Goal: Information Seeking & Learning: Learn about a topic

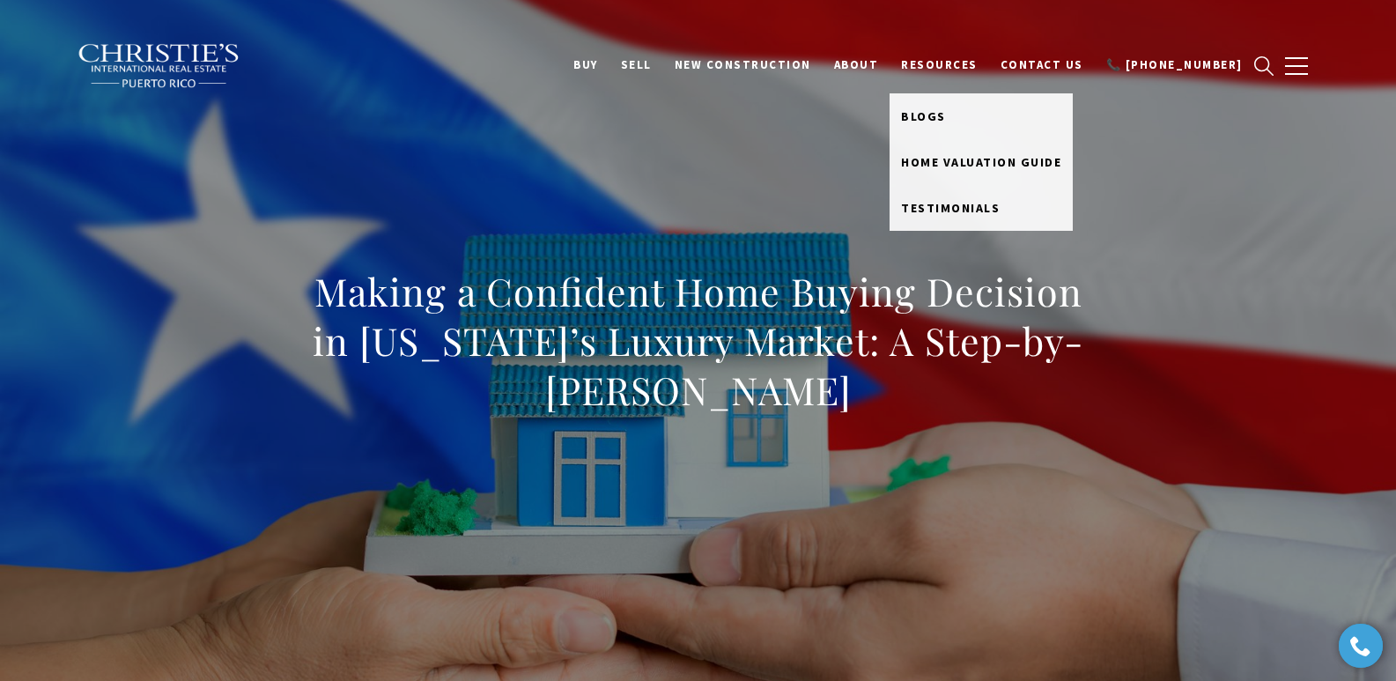
click at [958, 65] on link "Resources" at bounding box center [939, 64] width 100 height 33
click at [946, 114] on span "Blogs" at bounding box center [923, 116] width 45 height 16
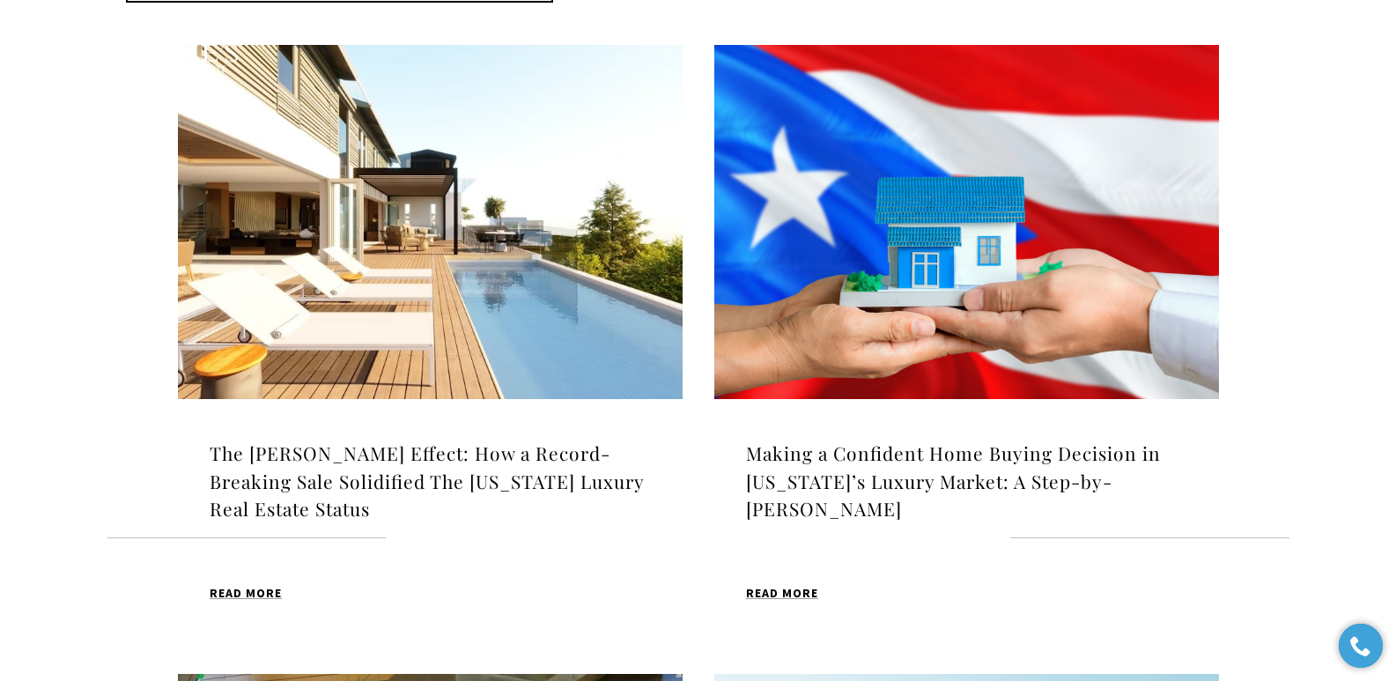
scroll to position [585, 0]
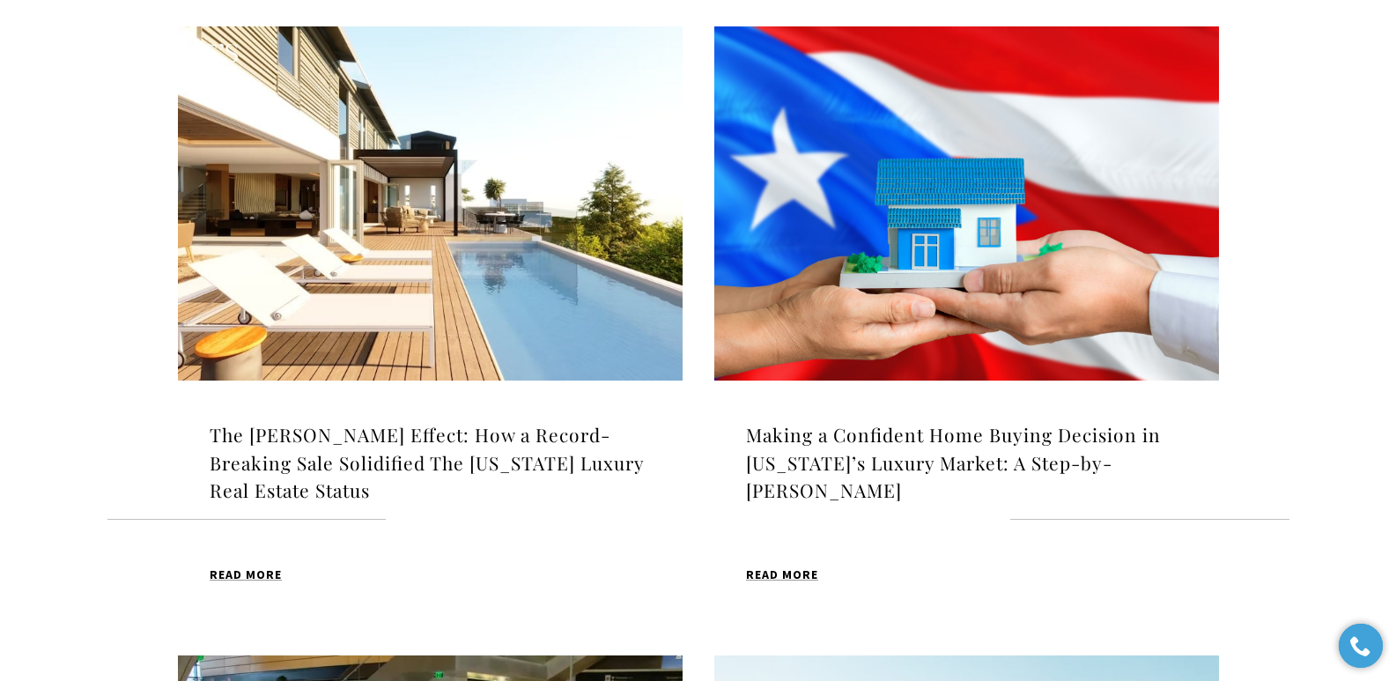
click at [535, 173] on img at bounding box center [430, 203] width 505 height 354
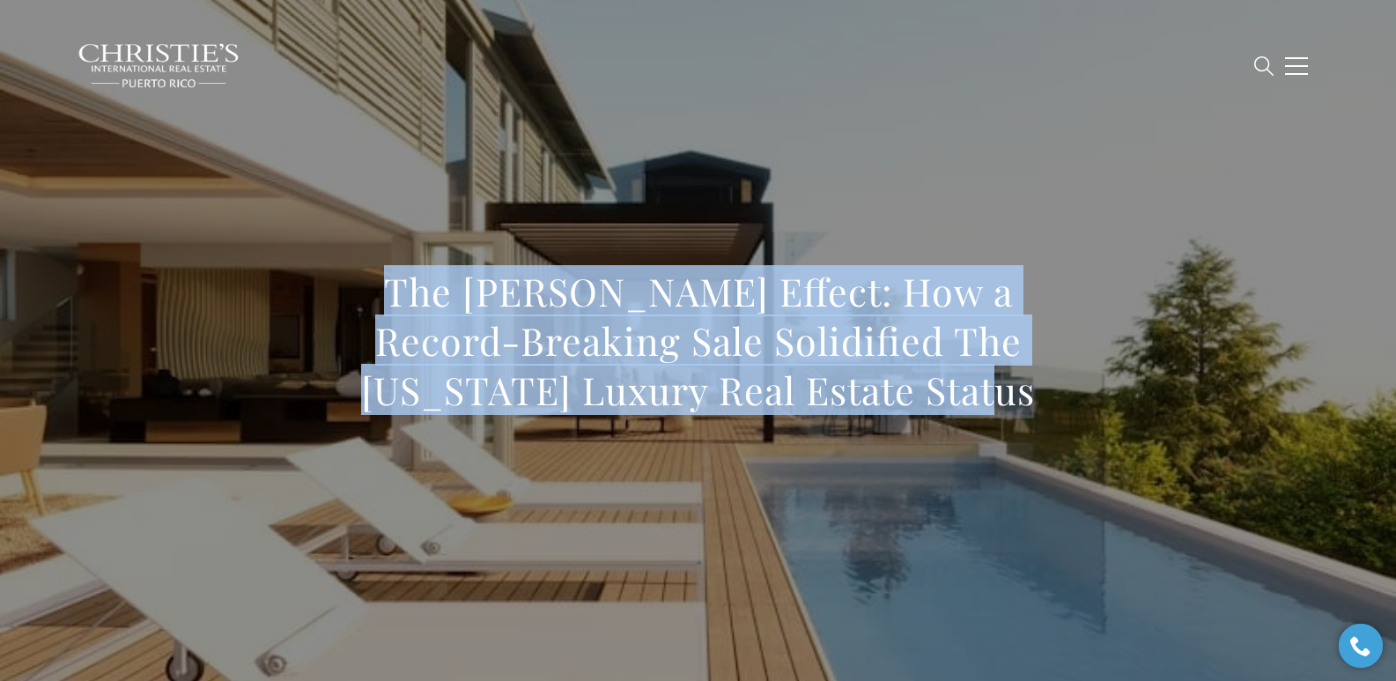
drag, startPoint x: 332, startPoint y: 284, endPoint x: 1124, endPoint y: 455, distance: 809.9
click at [1124, 455] on div "The Scheinberg Effect: How a Record-Breaking Sale Solidified The Puerto Rico Lu…" at bounding box center [698, 352] width 1233 height 528
copy h1 "The Scheinberg Effect: How a Record-Breaking Sale Solidified The Puerto Rico Lu…"
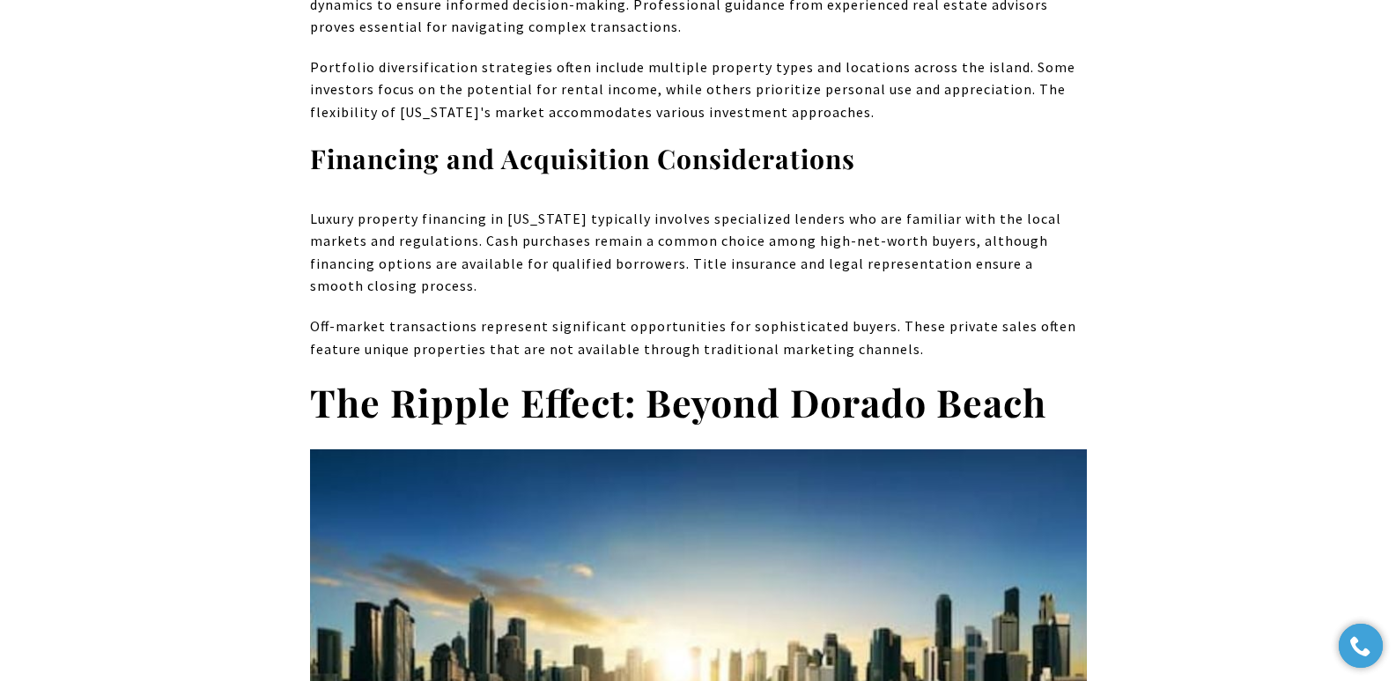
scroll to position [8813, 0]
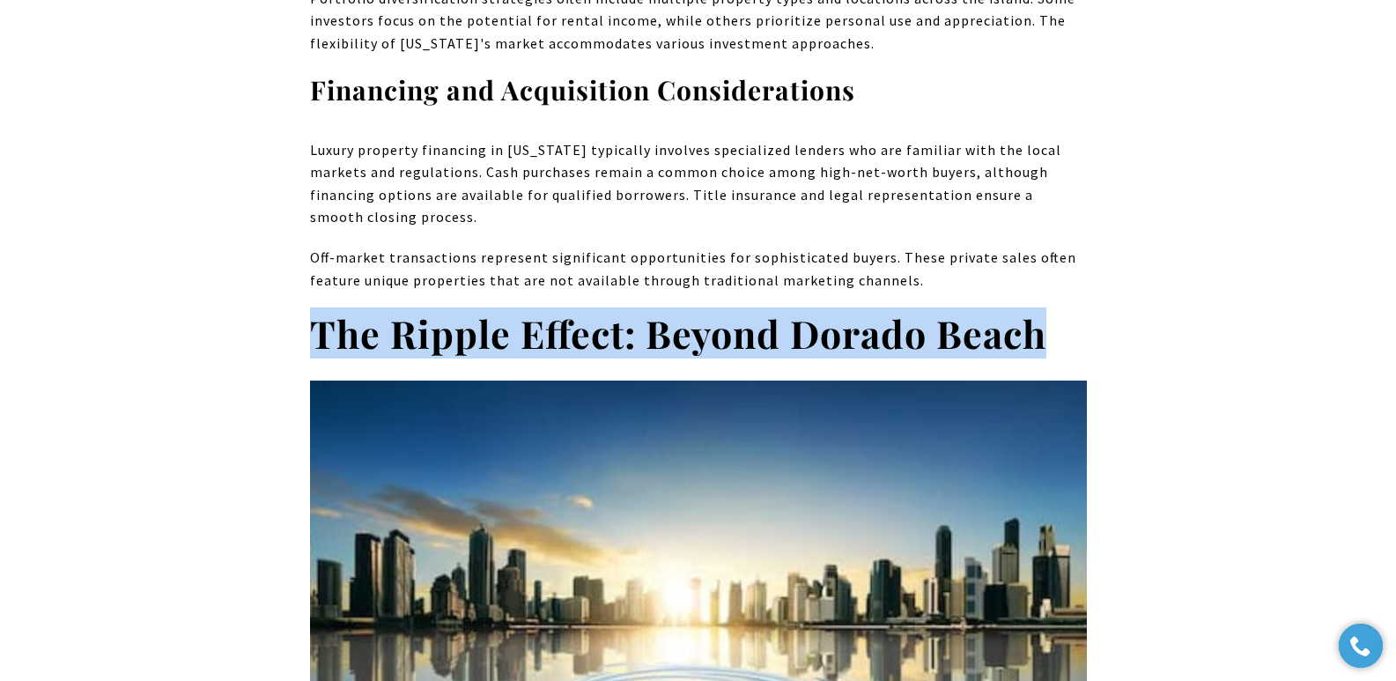
drag, startPoint x: 308, startPoint y: 209, endPoint x: 1081, endPoint y: 222, distance: 772.4
copy strong "The Ripple Effect: Beyond Dorado Beach"
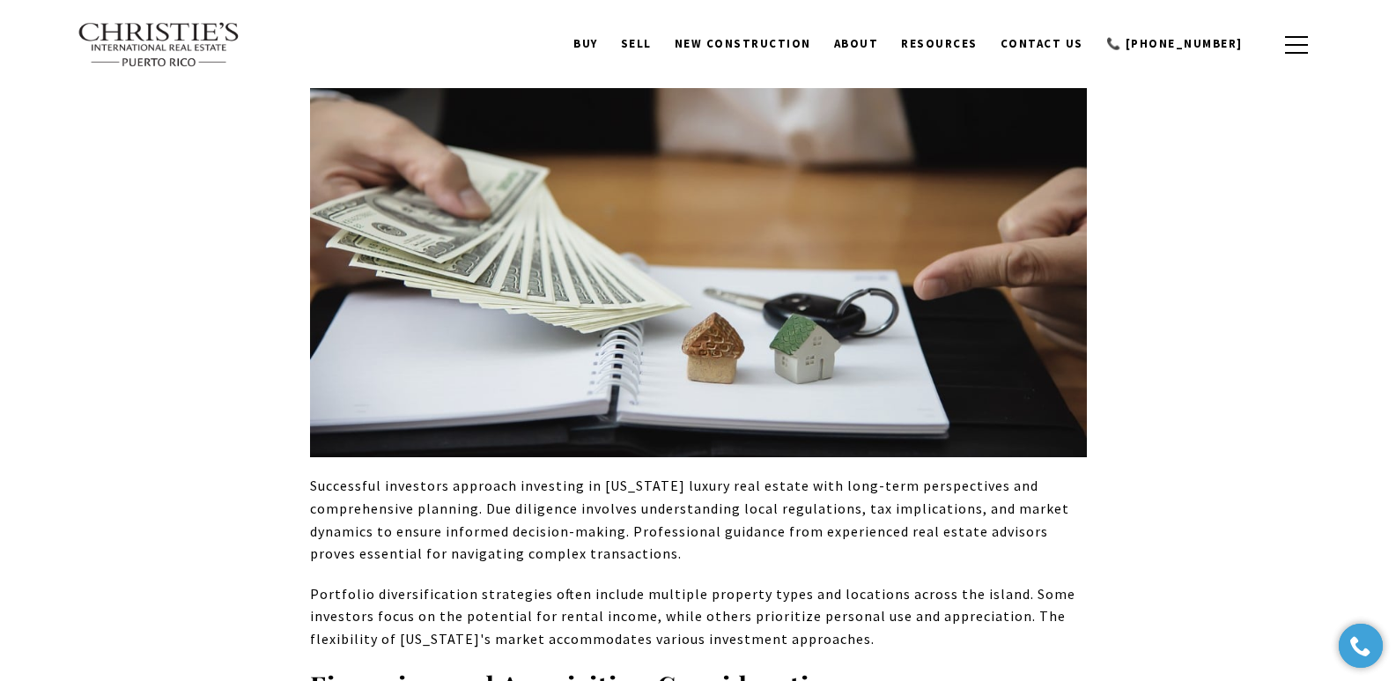
scroll to position [7622, 0]
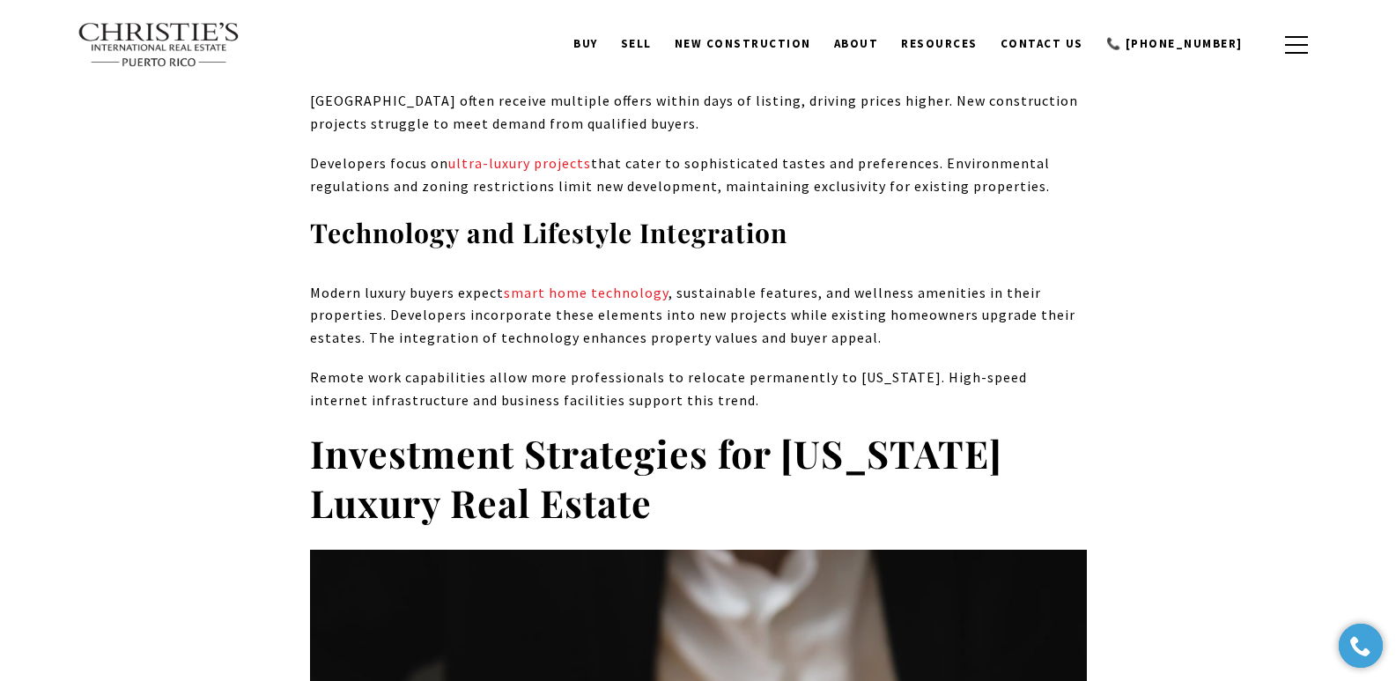
drag, startPoint x: 303, startPoint y: 331, endPoint x: 680, endPoint y: 374, distance: 379.4
click at [680, 374] on div "Glen Scheinberg , the visionary behind Puerto Rico’s most record-breaking home …" at bounding box center [698, 1] width 1233 height 13715
copy strong "Investment Strategies for Puerto Rico Luxury Real Estate"
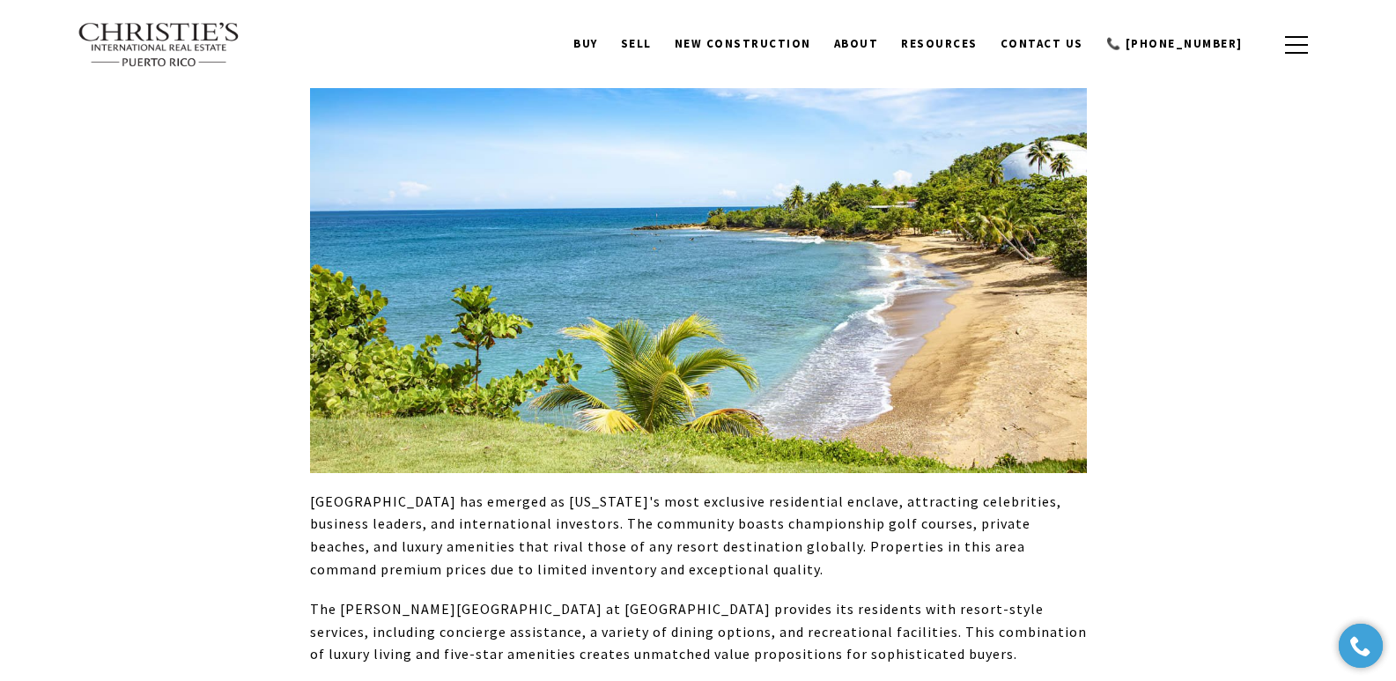
scroll to position [4644, 0]
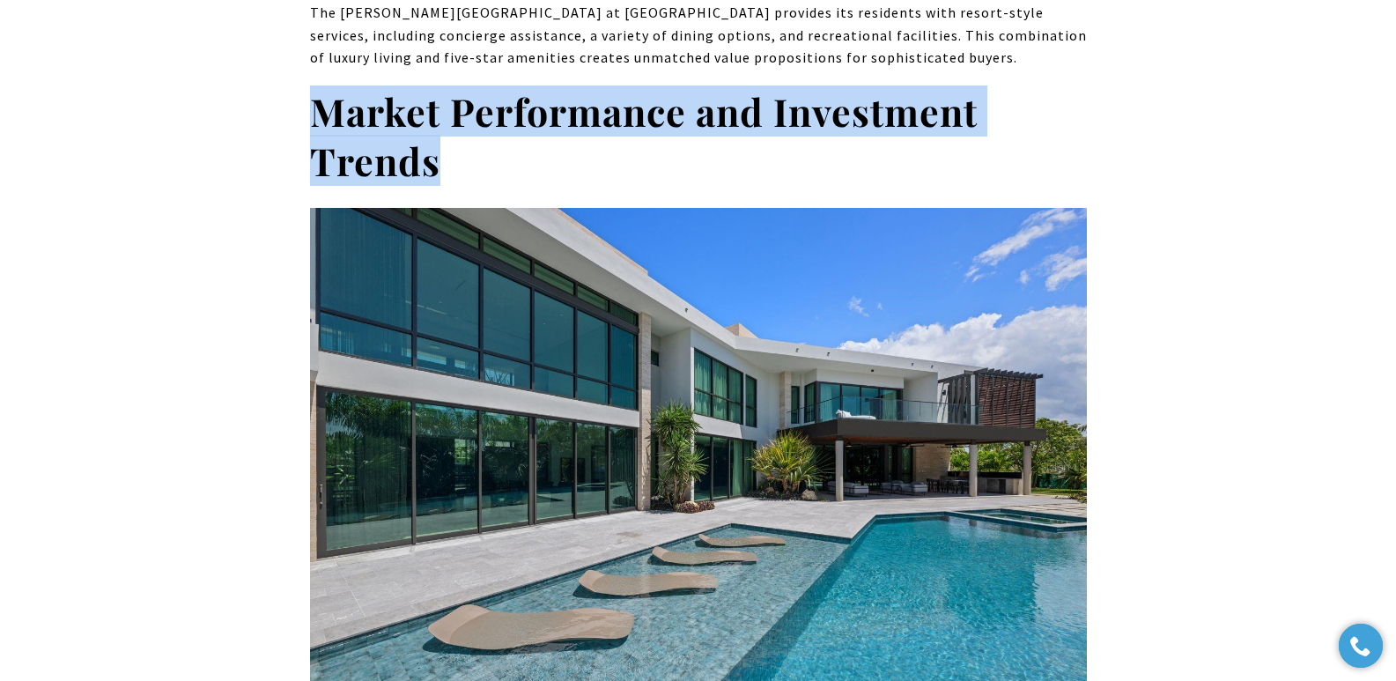
drag, startPoint x: 455, startPoint y: 81, endPoint x: 320, endPoint y: 33, distance: 144.0
click at [320, 87] on h2 "Market Performance and Investment Trends" at bounding box center [698, 136] width 777 height 99
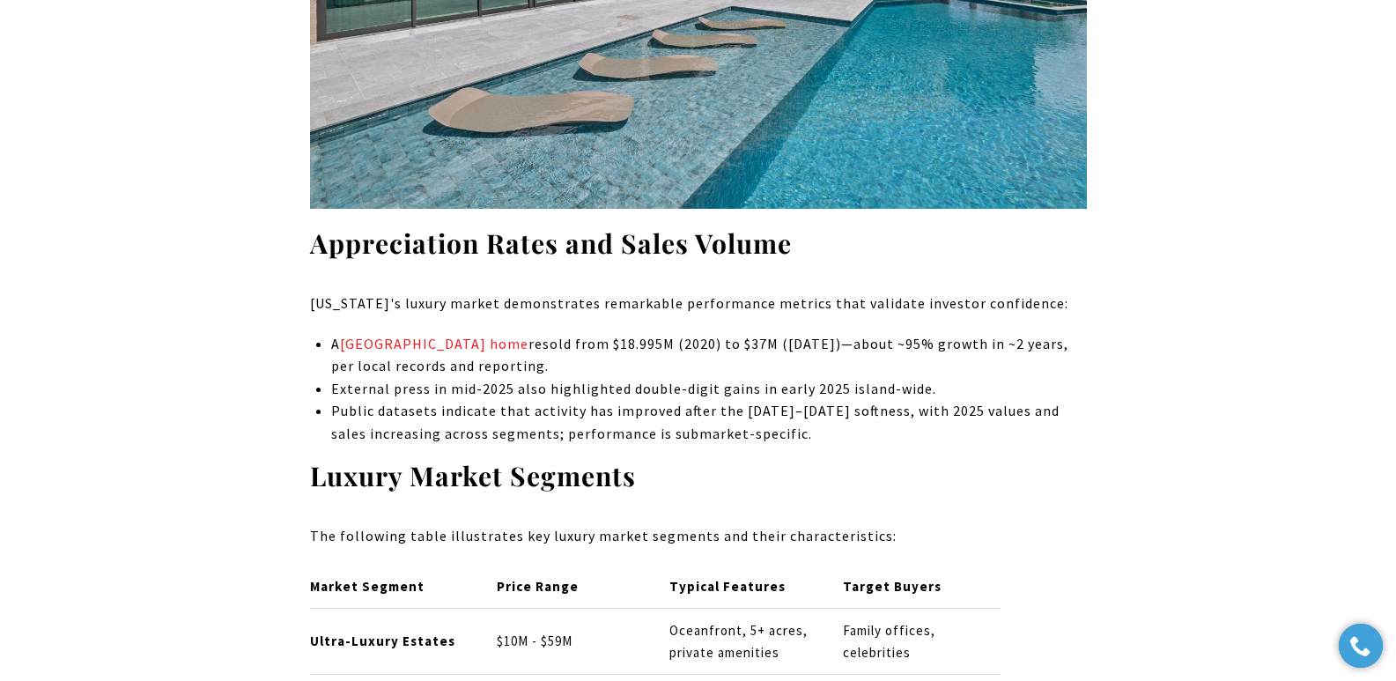
scroll to position [5183, 0]
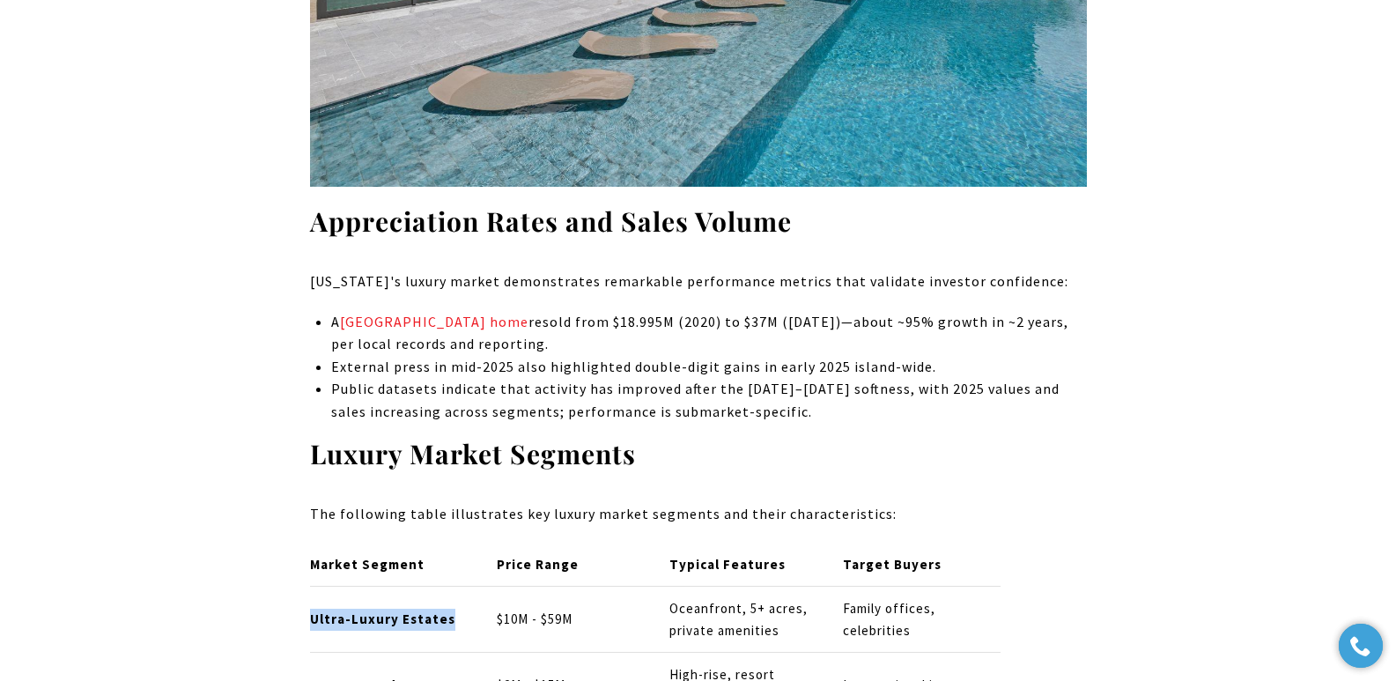
drag, startPoint x: 469, startPoint y: 535, endPoint x: 312, endPoint y: 537, distance: 157.7
click at [312, 586] on td "Ultra-Luxury Estates" at bounding box center [396, 619] width 173 height 66
copy strong "Ultra-Luxury Estates"
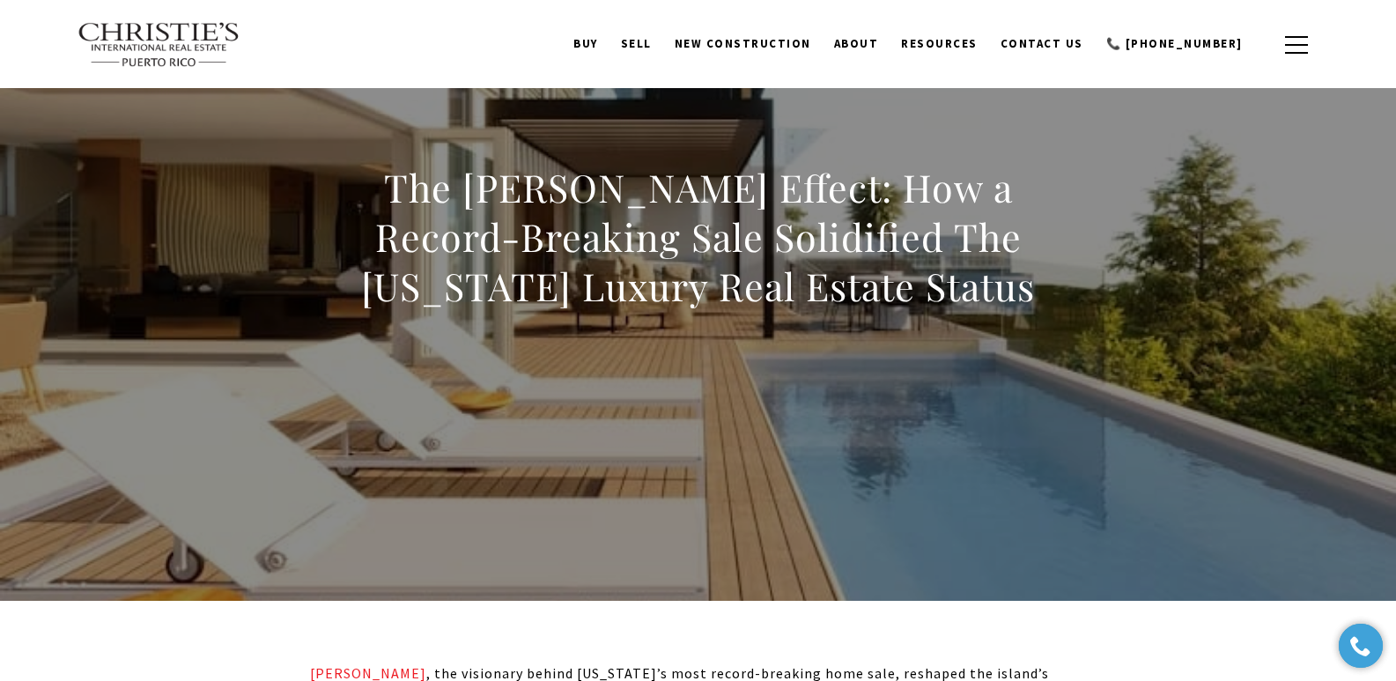
scroll to position [0, 0]
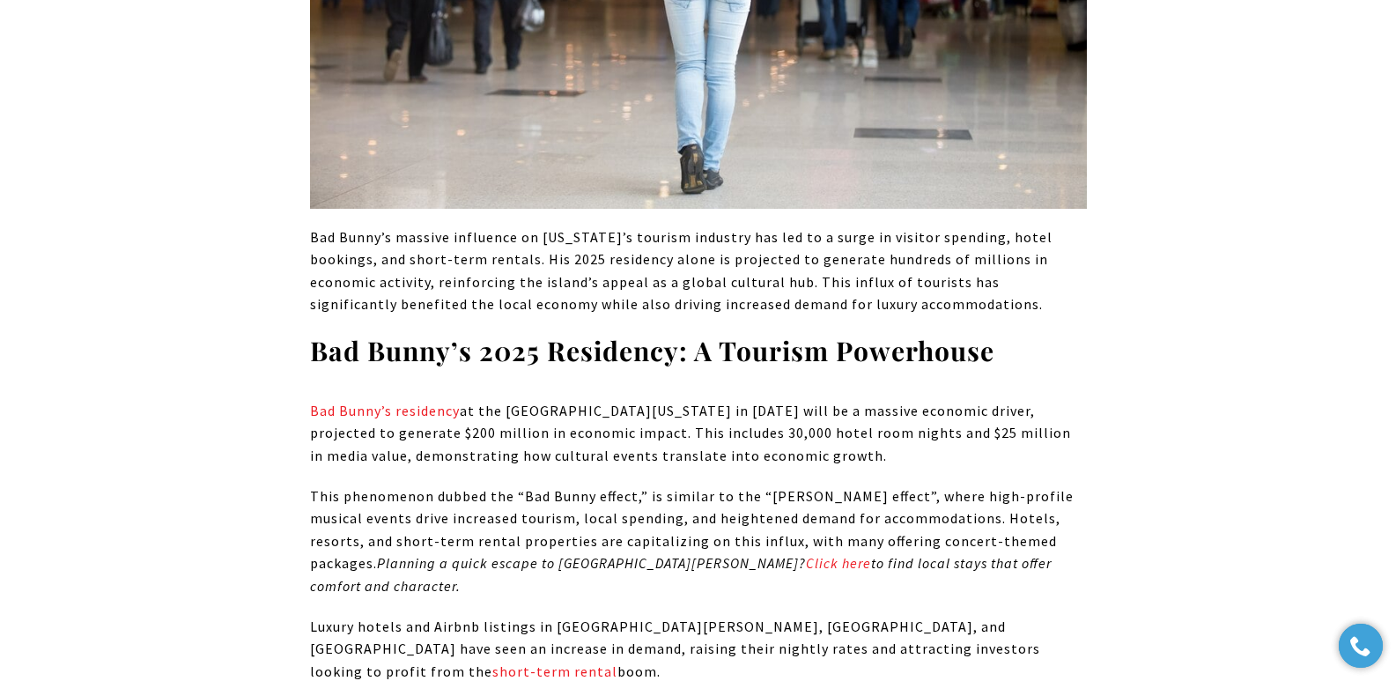
scroll to position [3574, 0]
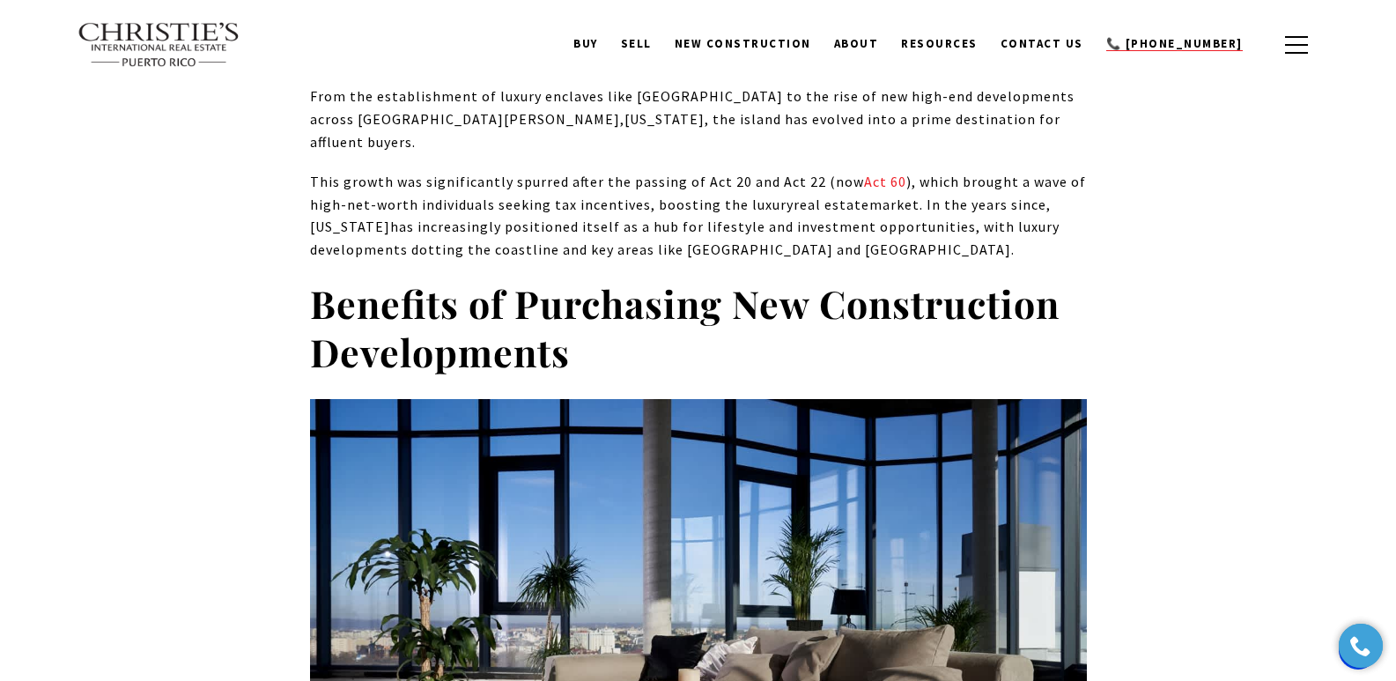
drag, startPoint x: 1406, startPoint y: 27, endPoint x: 1228, endPoint y: 42, distance: 178.5
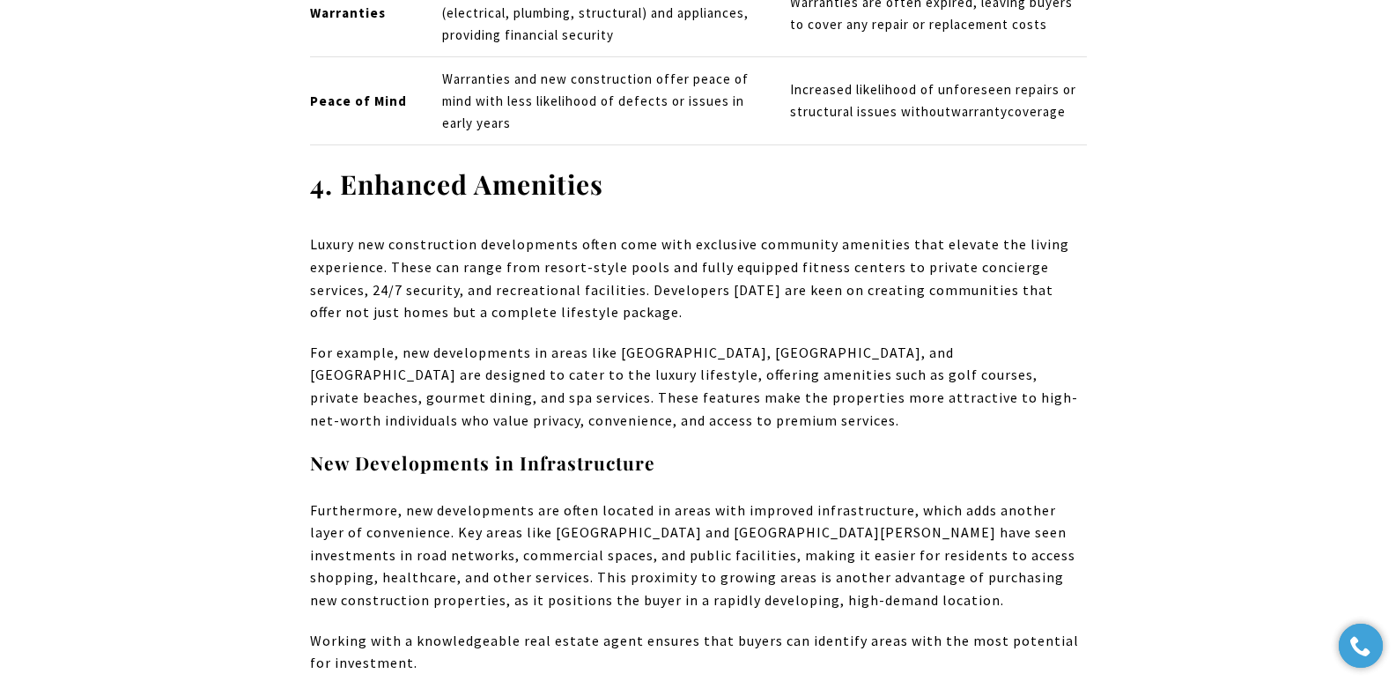
scroll to position [4732, 0]
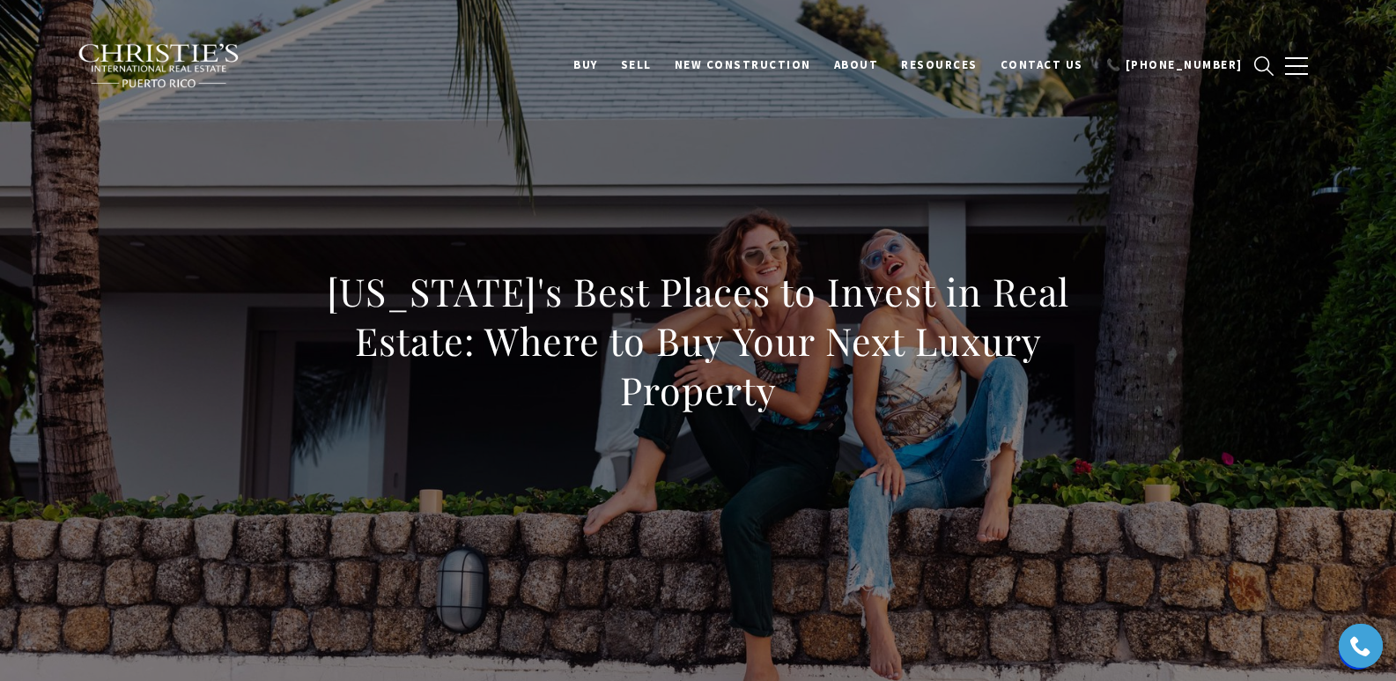
click at [581, 448] on div "[US_STATE]'s Best Places to Invest in Real Estate: Where to Buy Your Next Luxur…" at bounding box center [698, 352] width 1233 height 528
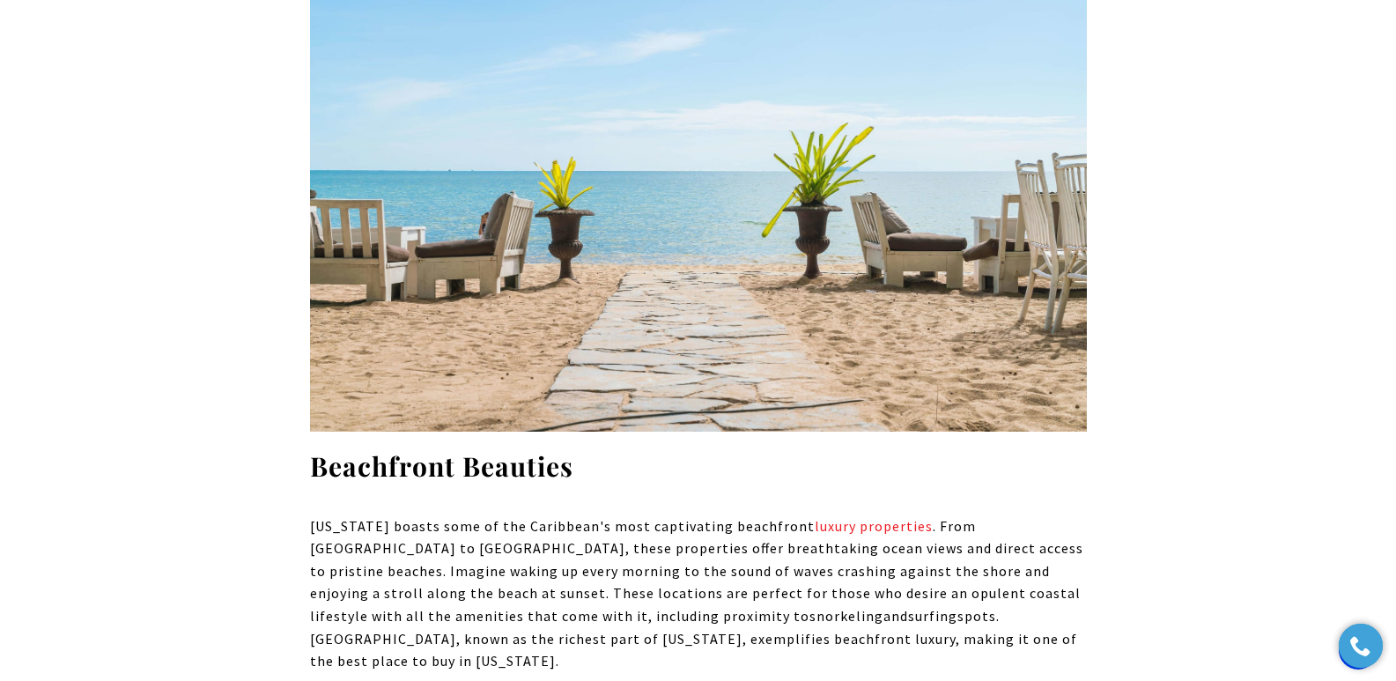
scroll to position [10402, 0]
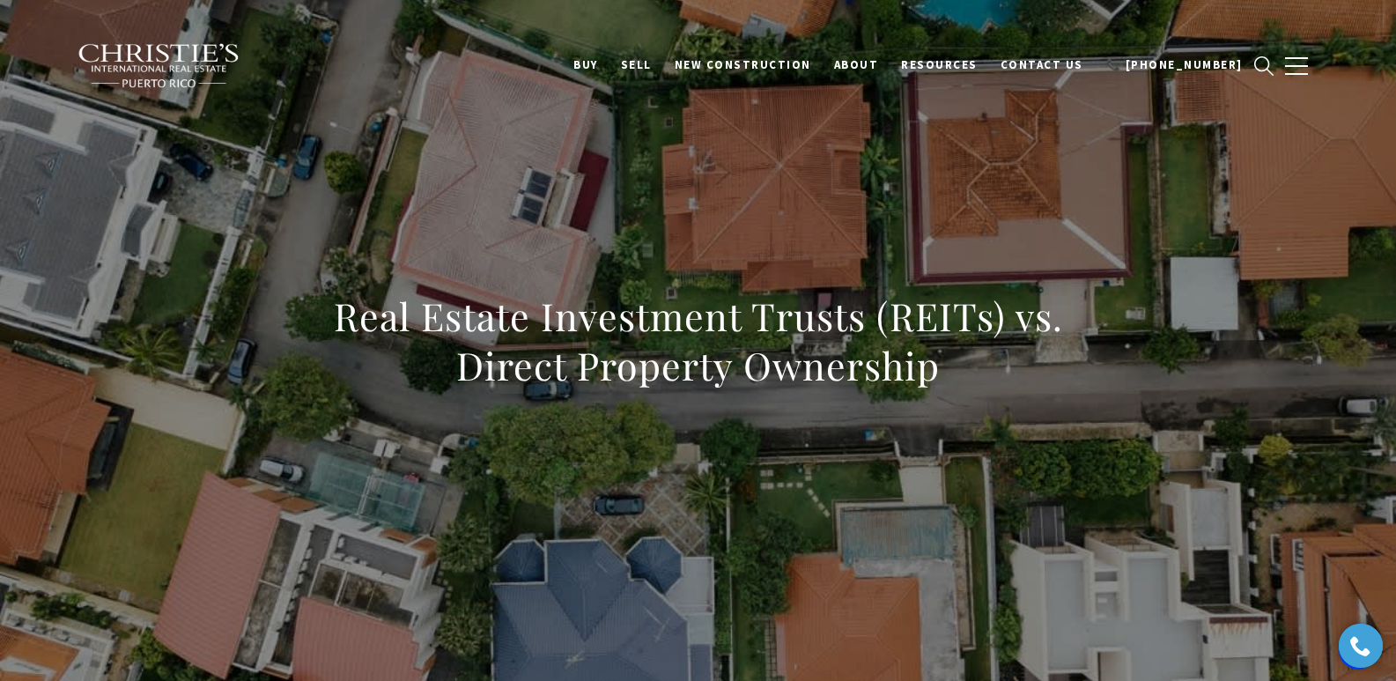
click at [563, 180] on div "Real Estate Investment Trusts (REITs) vs. Direct Property Ownership" at bounding box center [698, 352] width 1233 height 528
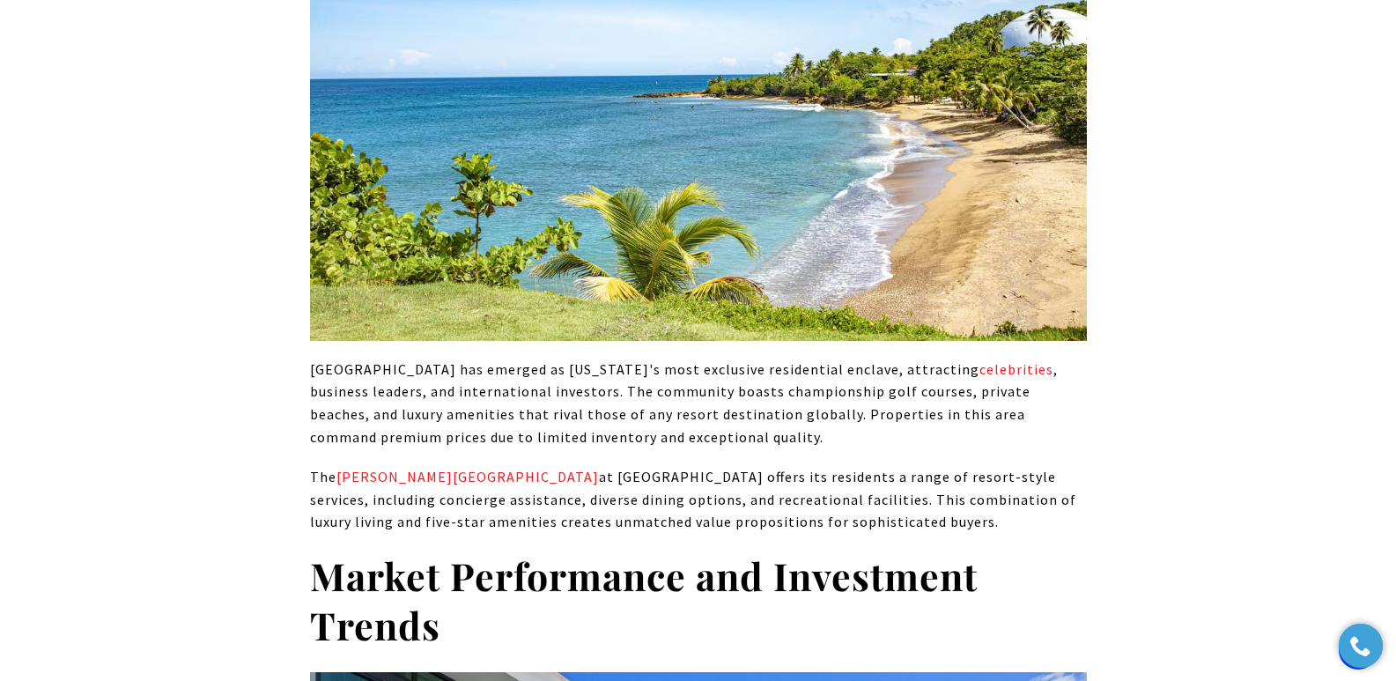
scroll to position [4225, 0]
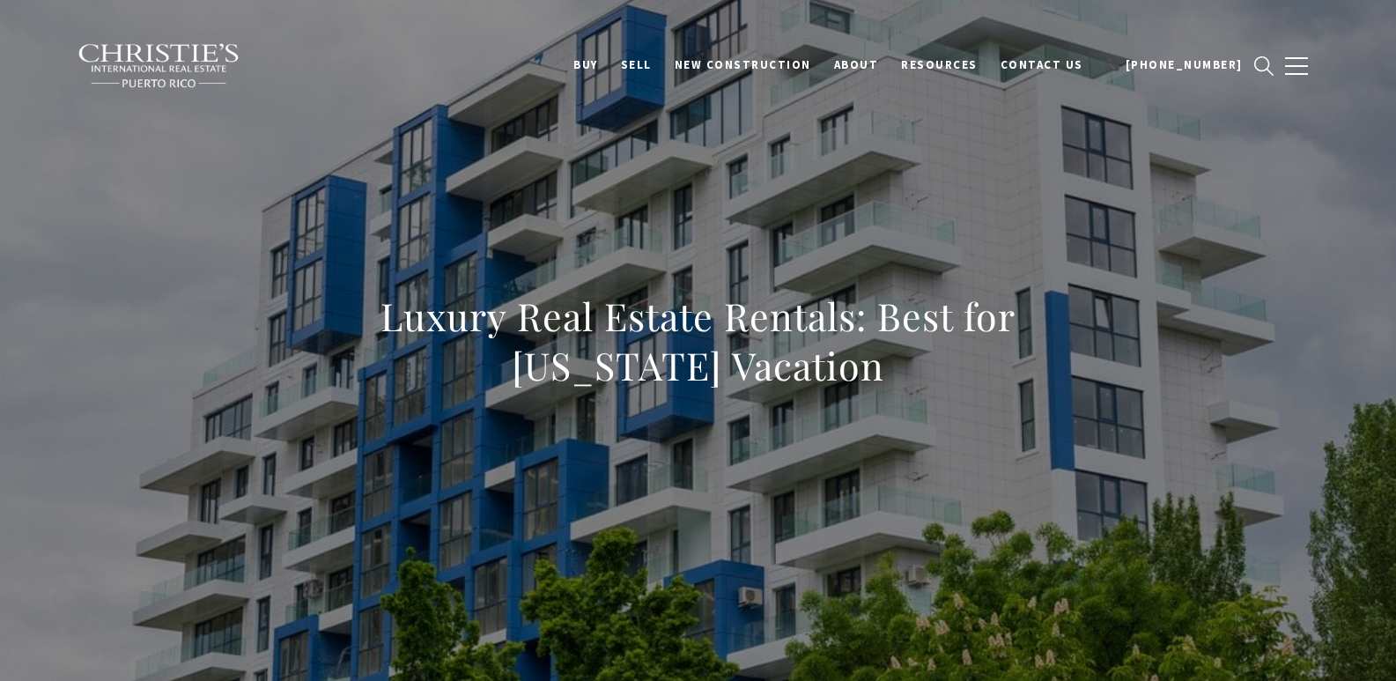
click at [705, 258] on div "Luxury Real Estate Rentals: Best for Puerto Rico Vacation" at bounding box center [698, 352] width 1233 height 528
drag, startPoint x: 508, startPoint y: 306, endPoint x: 961, endPoint y: 342, distance: 454.0
click at [961, 342] on div "Luxury Real Estate Rentals: Best for [US_STATE] Vacation" at bounding box center [698, 352] width 1233 height 528
copy h1 "Luxury Real Estate Rentals: Best for [US_STATE] Vacation"
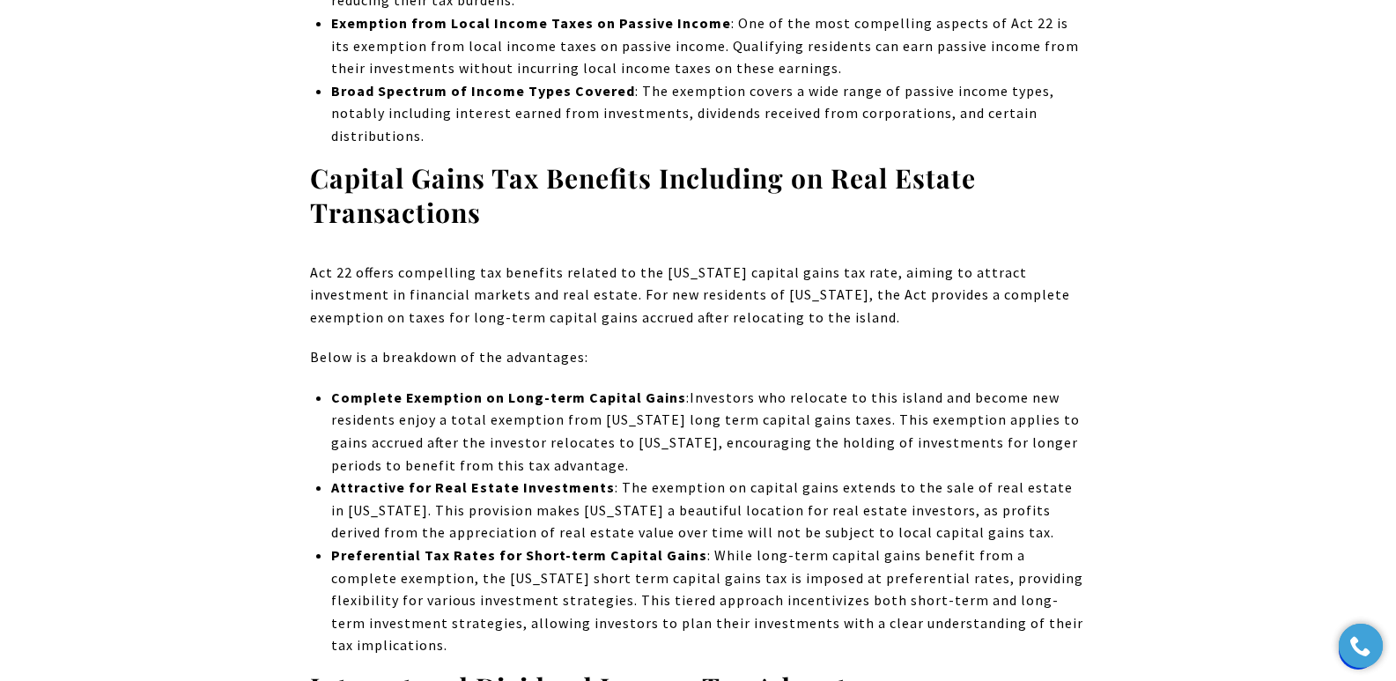
scroll to position [2772, 0]
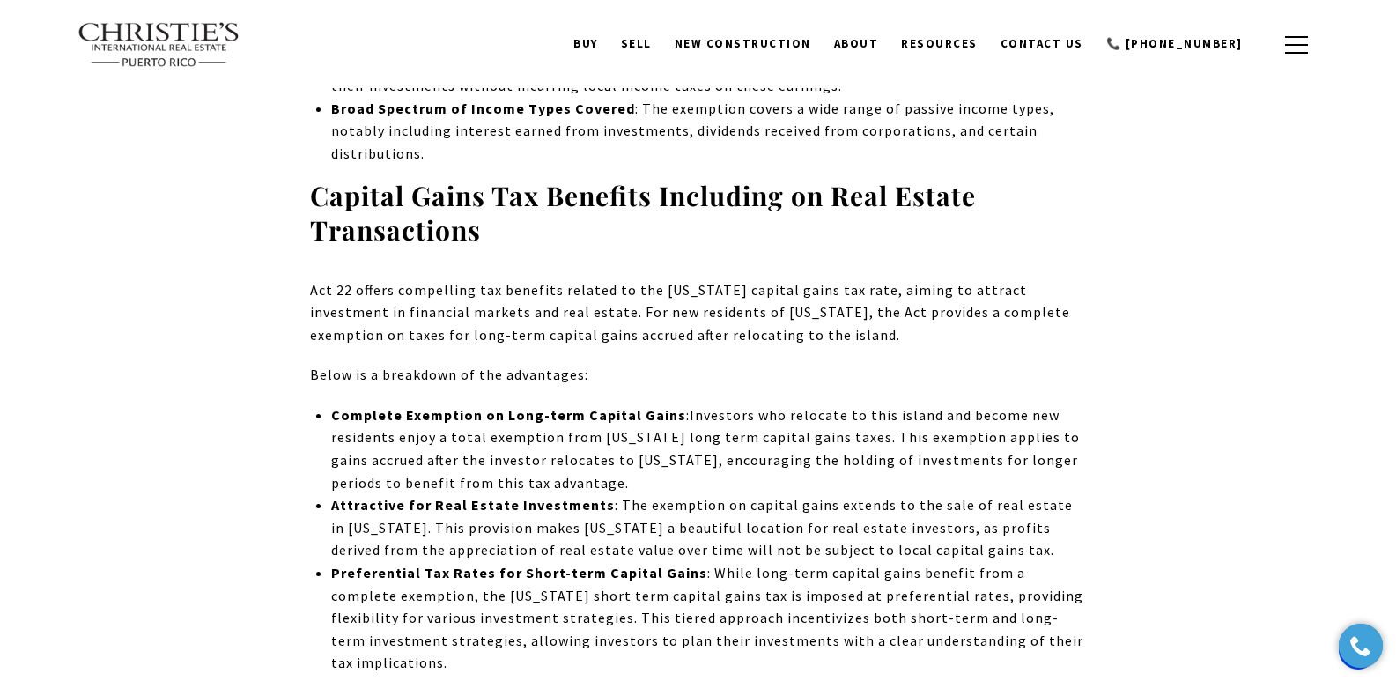
drag, startPoint x: 1400, startPoint y: 41, endPoint x: 1405, endPoint y: 179, distance: 137.4
drag, startPoint x: 472, startPoint y: 270, endPoint x: 551, endPoint y: 268, distance: 79.3
click at [551, 281] on span "Act 22 offers compelling tax benefits related to the [US_STATE] capital gains t…" at bounding box center [690, 312] width 760 height 63
copy span "tax benefits"
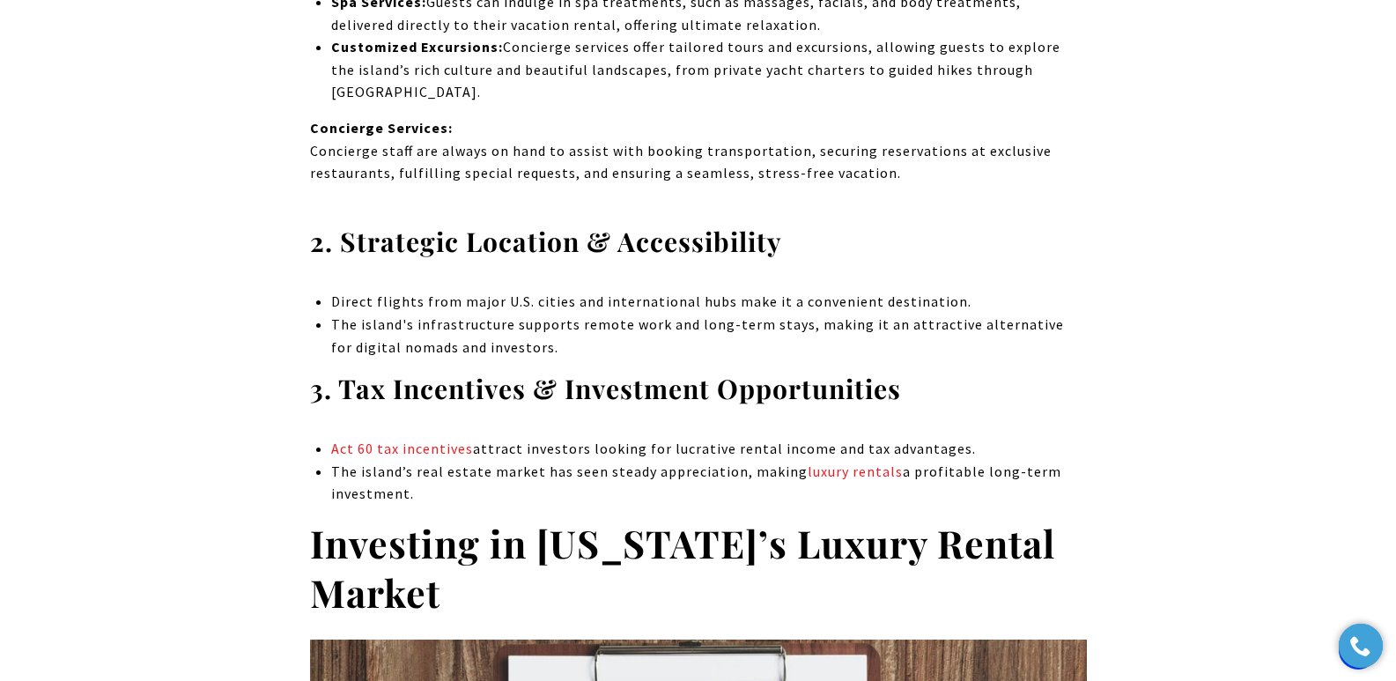
scroll to position [2649, 0]
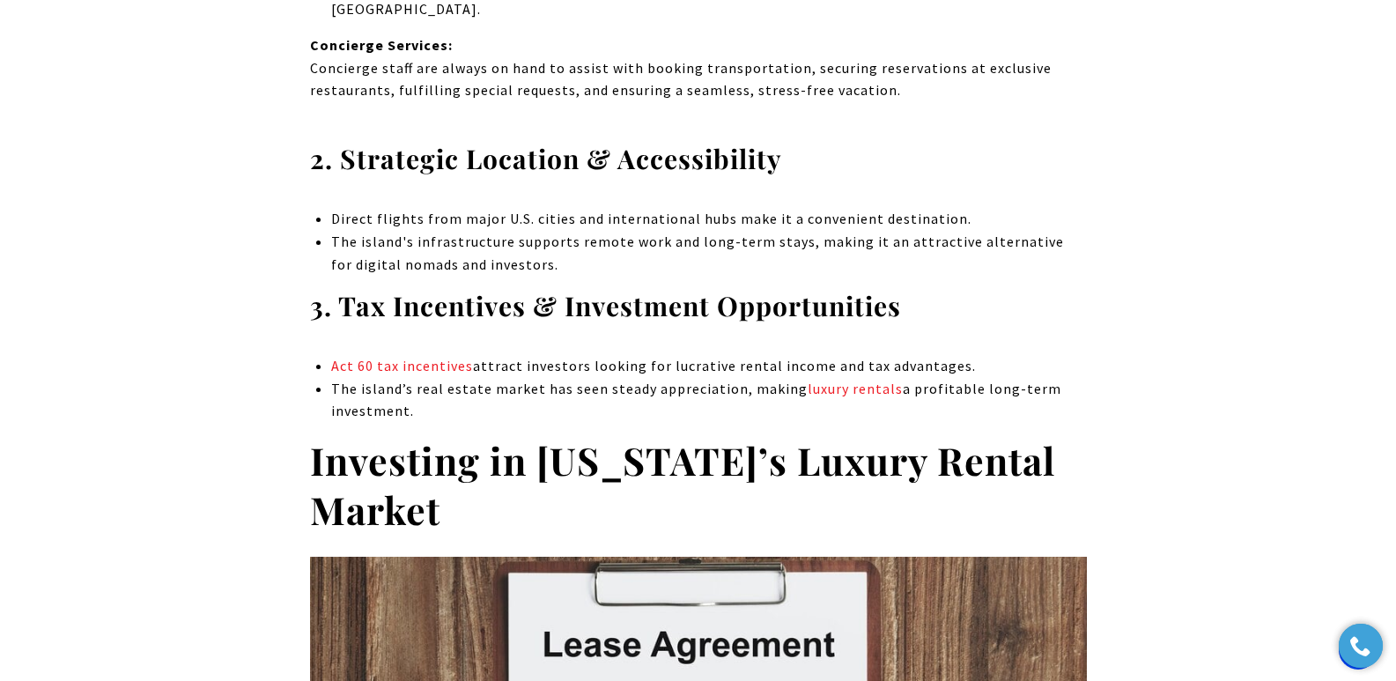
click at [896, 208] on p "Direct flights from major U.S. cities and international hubs make it a convenie…" at bounding box center [708, 219] width 755 height 23
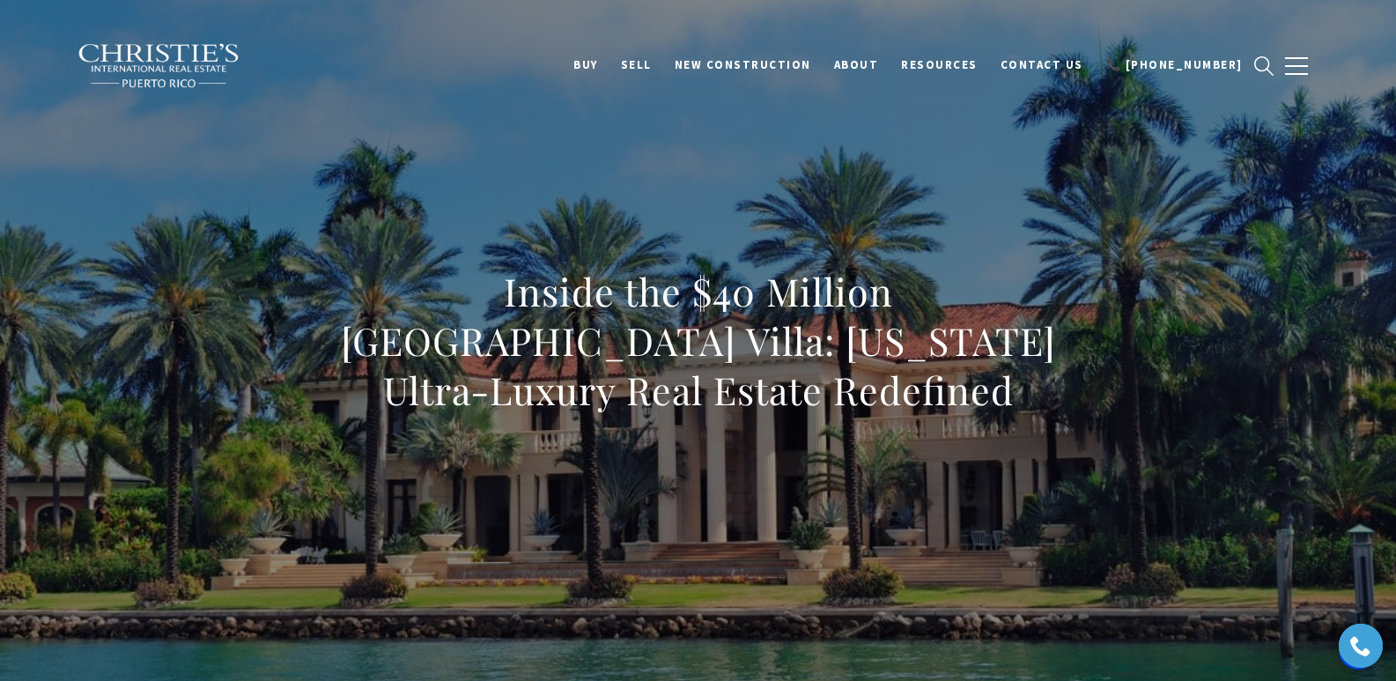
click at [547, 215] on div "Inside the $40 Million Dorado Beach Villa: Puerto Rico Ultra-Luxury Real Estate…" at bounding box center [698, 352] width 1233 height 528
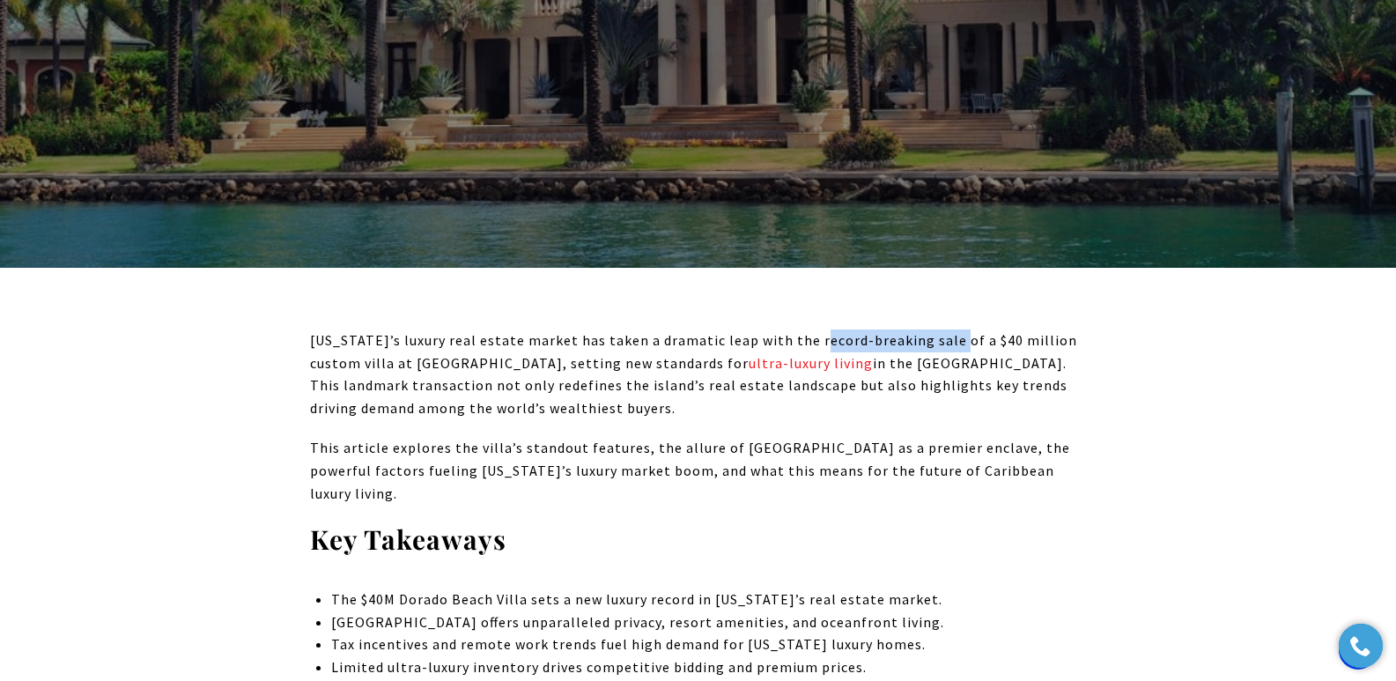
drag, startPoint x: 941, startPoint y: 341, endPoint x: 808, endPoint y: 338, distance: 133.9
click at [808, 338] on p "Puerto Rico’s luxury real estate market has taken a dramatic leap with the reco…" at bounding box center [698, 374] width 777 height 90
copy p "record-breaking sale"
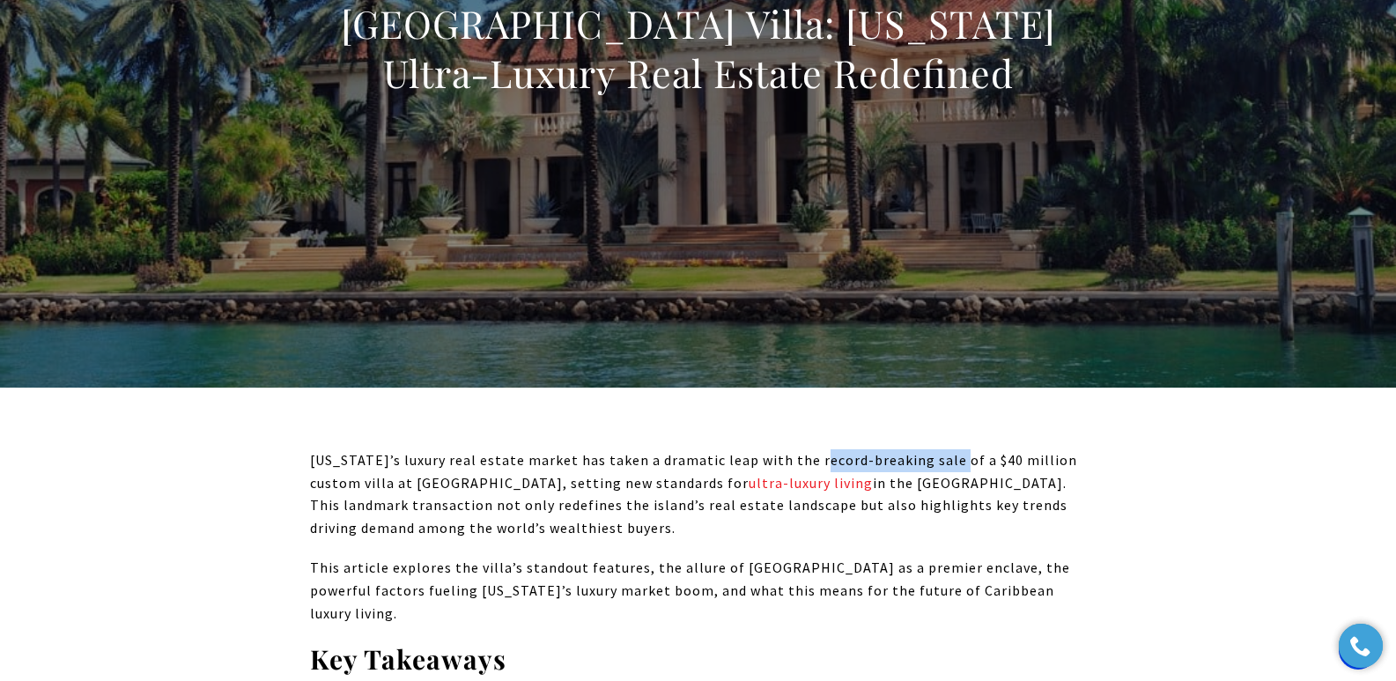
scroll to position [0, 0]
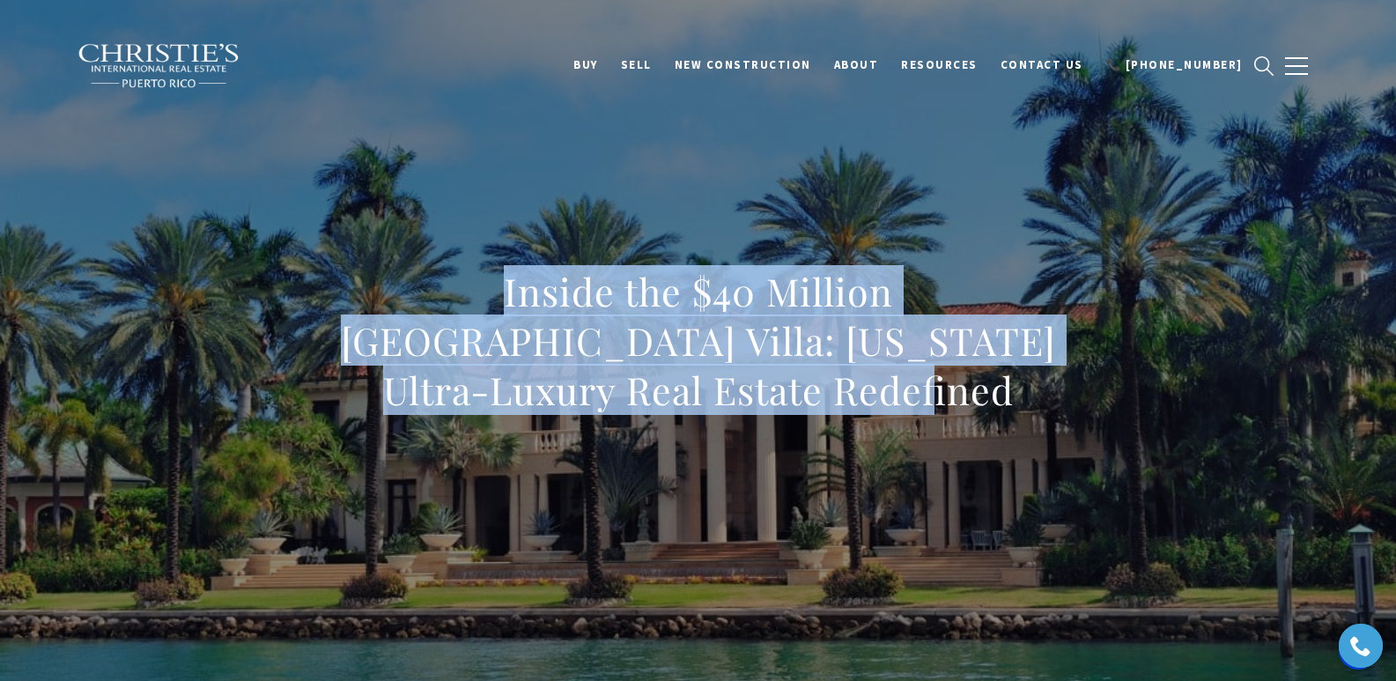
drag, startPoint x: 310, startPoint y: 297, endPoint x: 825, endPoint y: 387, distance: 523.1
click at [825, 387] on h1 "Inside the $40 Million [GEOGRAPHIC_DATA] Villa: [US_STATE] Ultra-Luxury Real Es…" at bounding box center [698, 341] width 777 height 148
copy h1 "Inside the $40 Million [GEOGRAPHIC_DATA] Villa: [US_STATE] Ultra-Luxury Real Es…"
click at [313, 110] on div "Inside the $40 Million [GEOGRAPHIC_DATA] Villa: [US_STATE] Ultra-Luxury Real Es…" at bounding box center [698, 352] width 1233 height 528
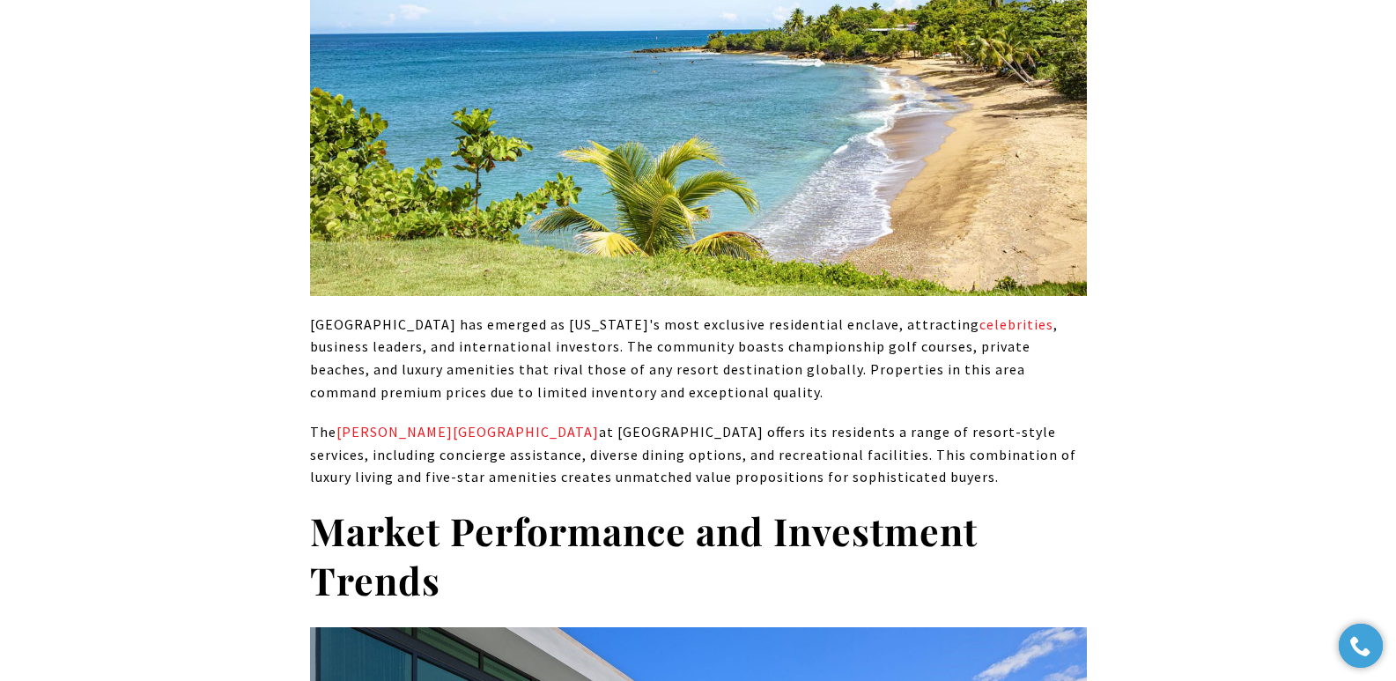
scroll to position [4225, 0]
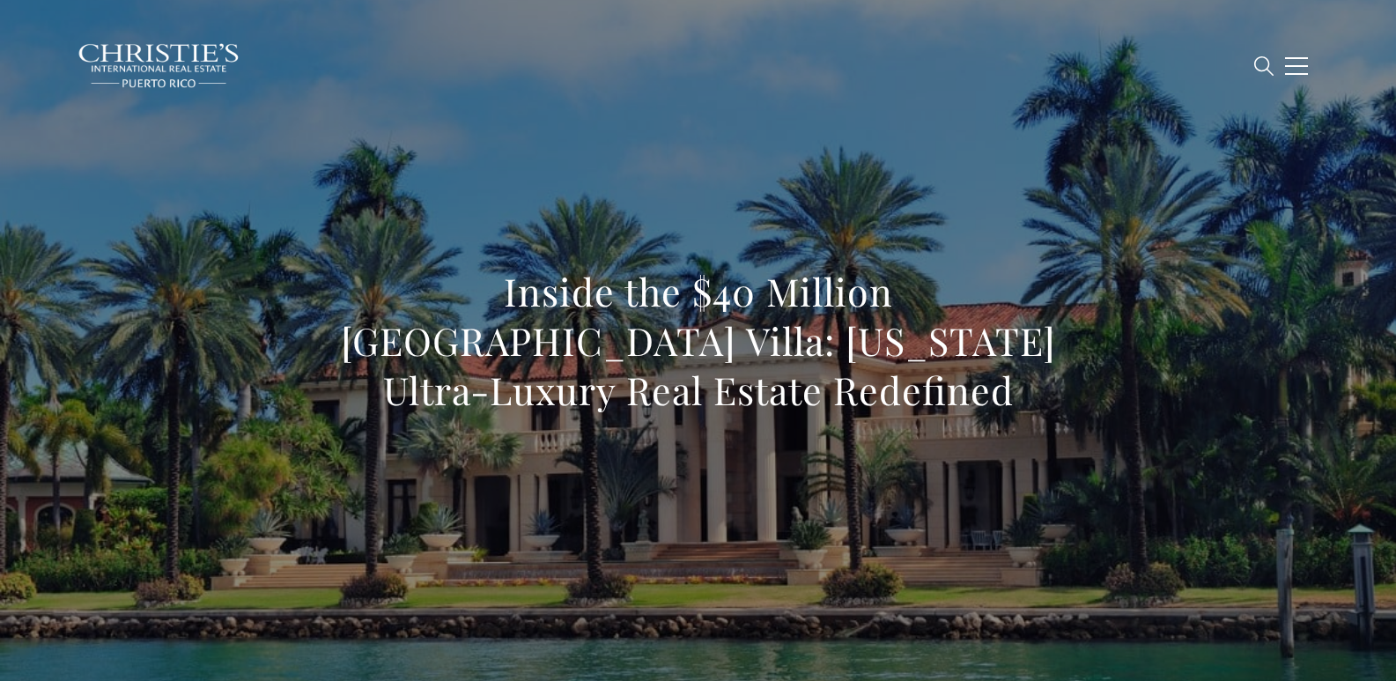
click at [725, 154] on div "Inside the $40 Million [GEOGRAPHIC_DATA] Villa: [US_STATE] Ultra-Luxury Real Es…" at bounding box center [698, 352] width 1233 height 528
